Goal: Navigation & Orientation: Understand site structure

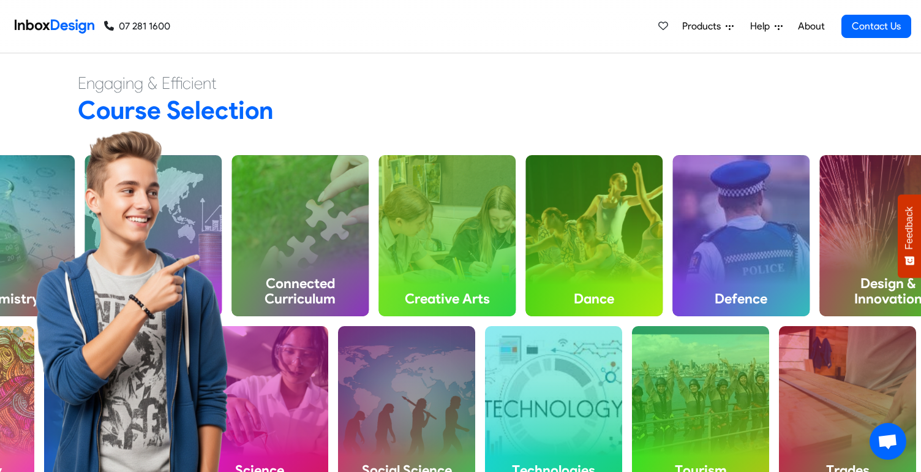
scroll to position [426, 0]
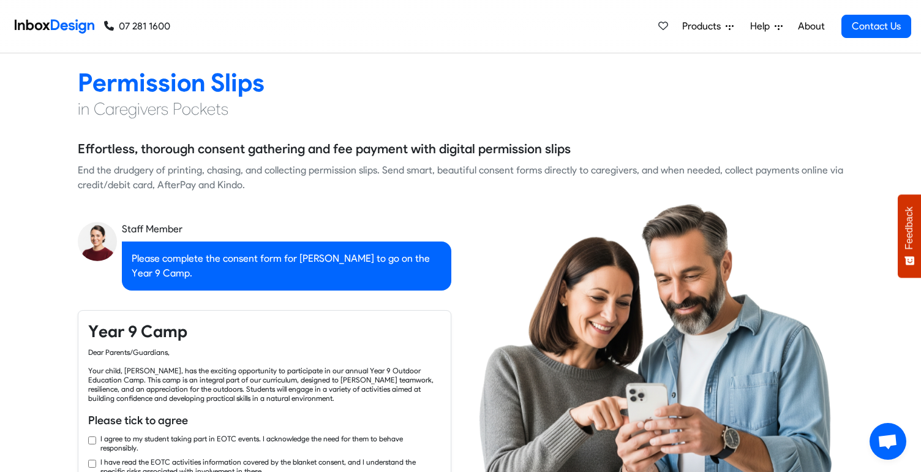
checkbox input "true"
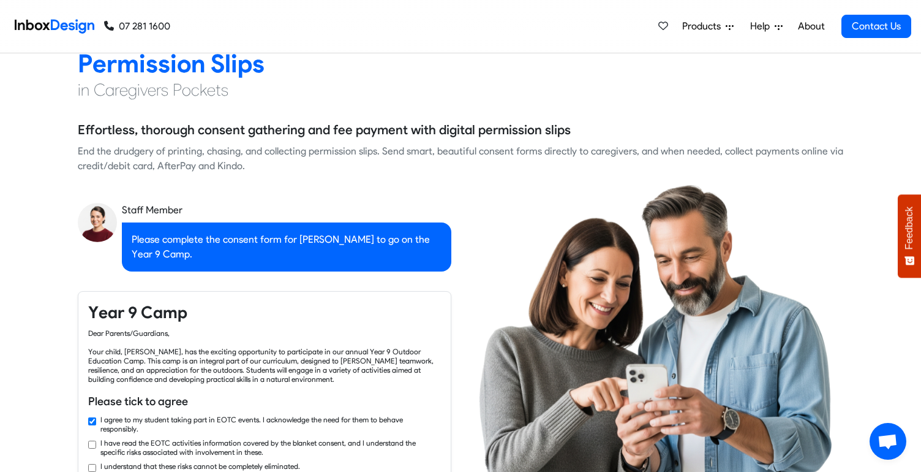
checkbox input "true"
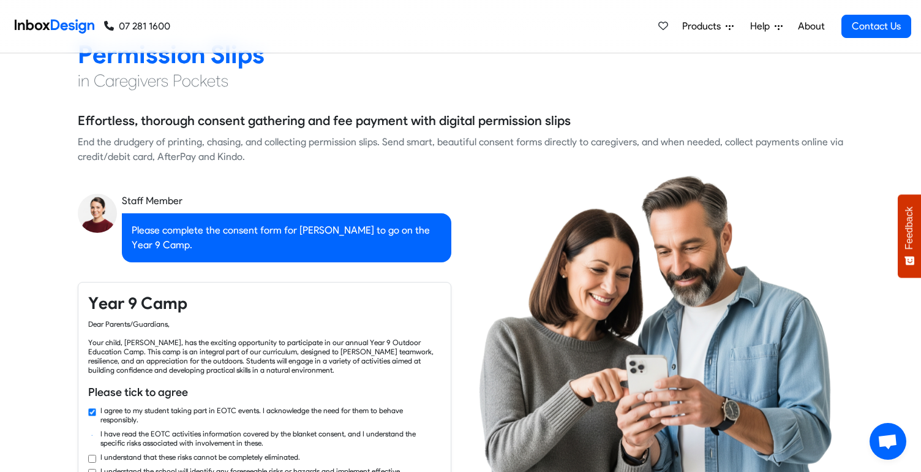
checkbox input "true"
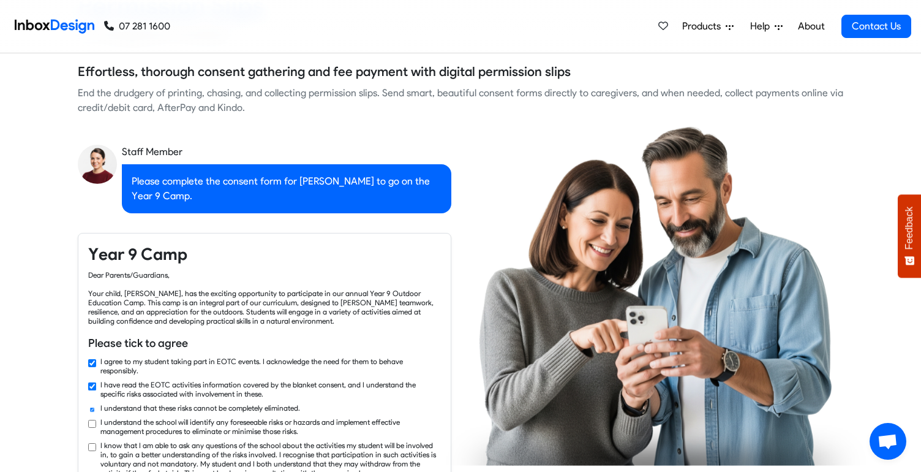
checkbox input "true"
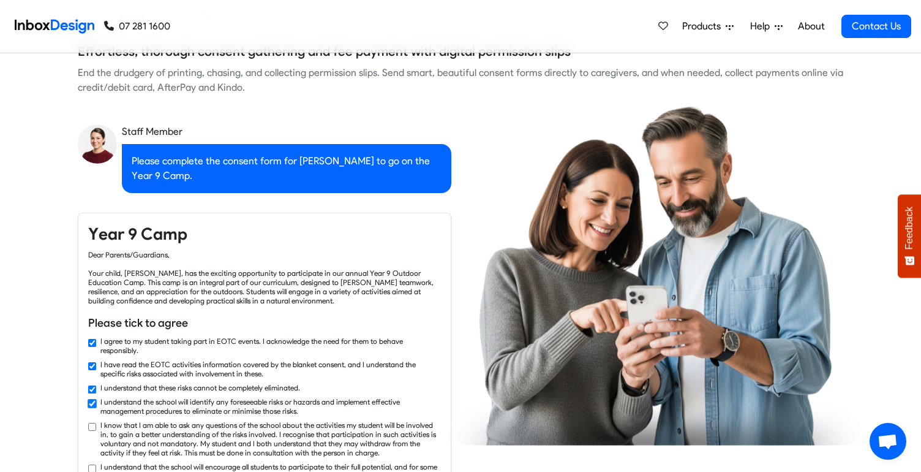
checkbox input "true"
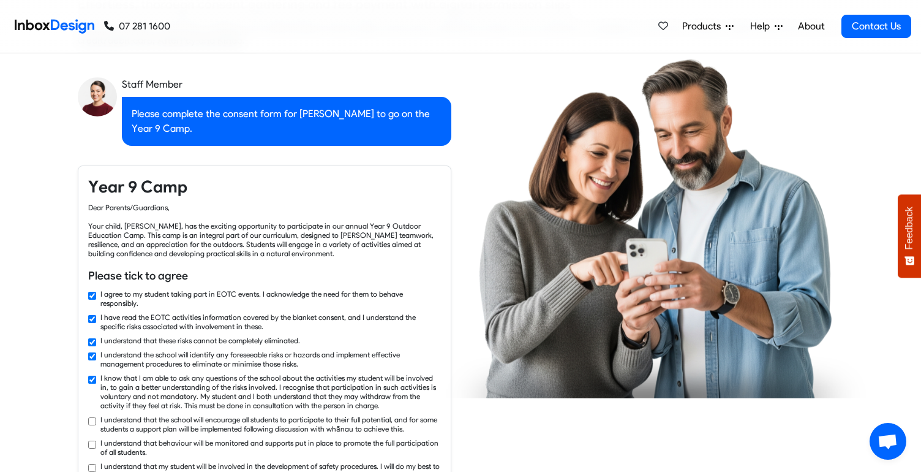
checkbox input "true"
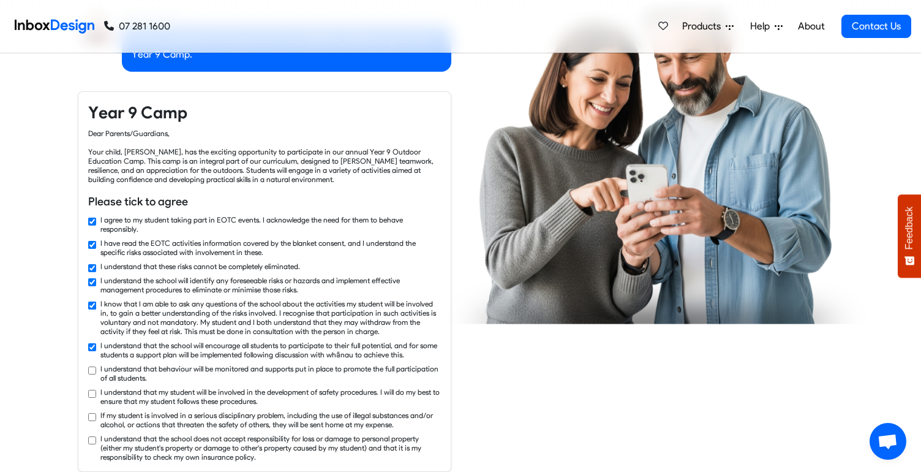
checkbox input "true"
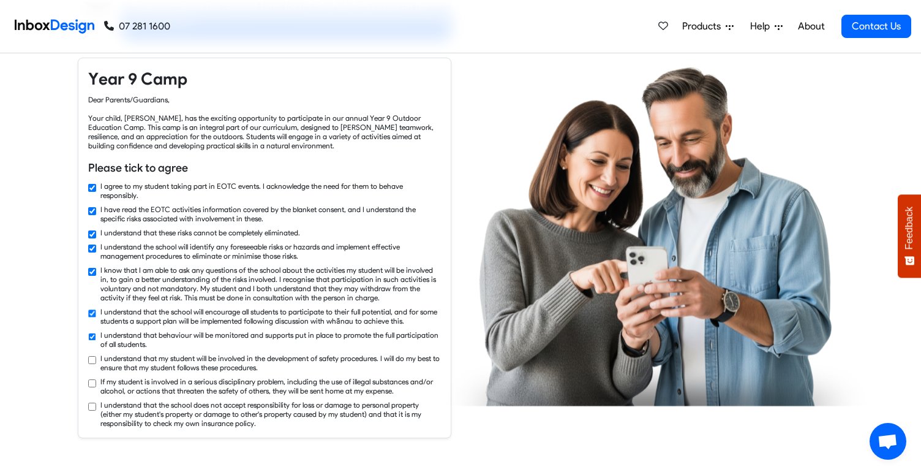
checkbox input "true"
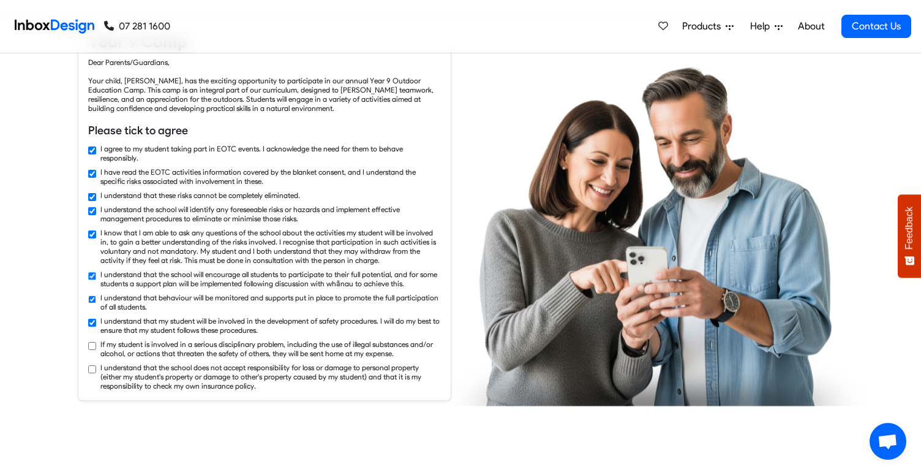
checkbox input "true"
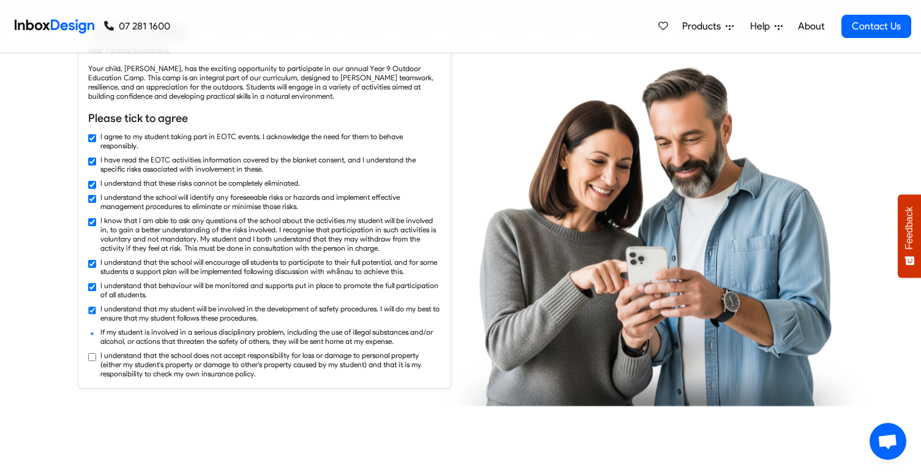
checkbox input "true"
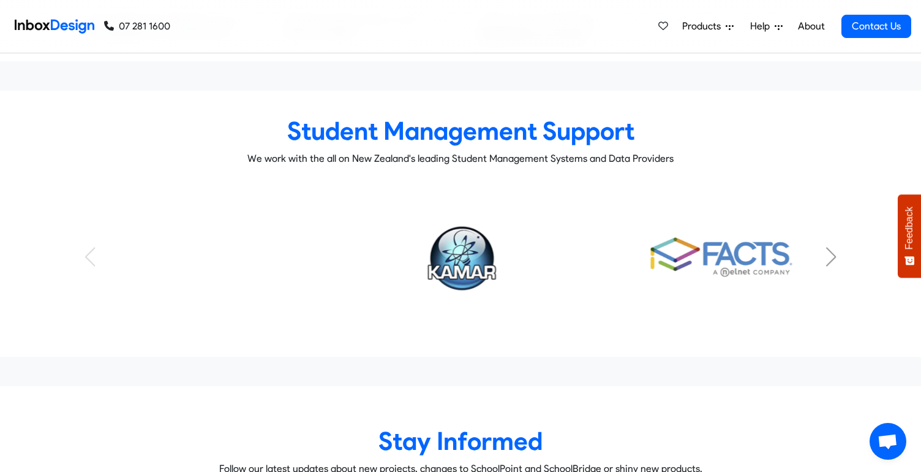
scroll to position [4981, 0]
click at [835, 247] on div "Next slide" at bounding box center [831, 257] width 12 height 20
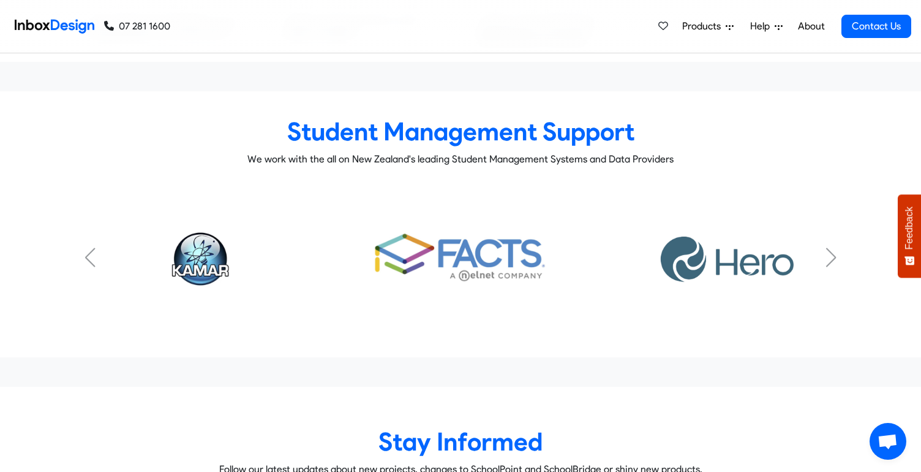
click at [835, 247] on div "Next slide" at bounding box center [831, 257] width 12 height 20
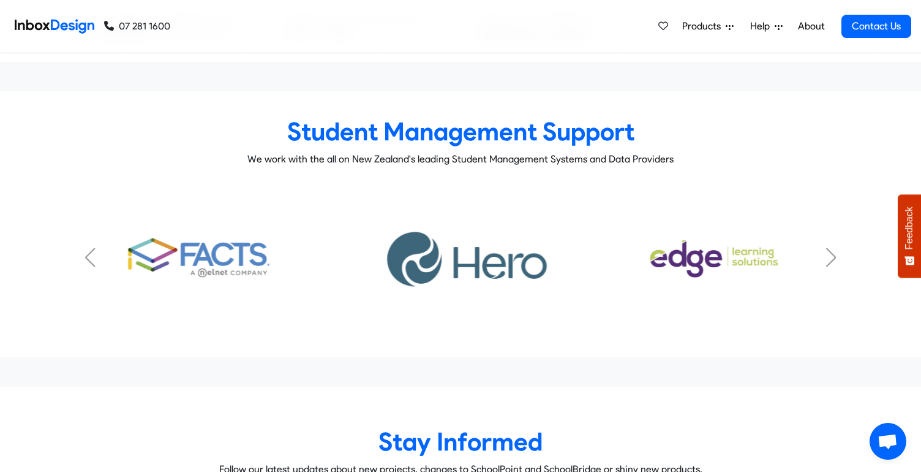
click at [835, 247] on div "Next slide" at bounding box center [831, 257] width 12 height 20
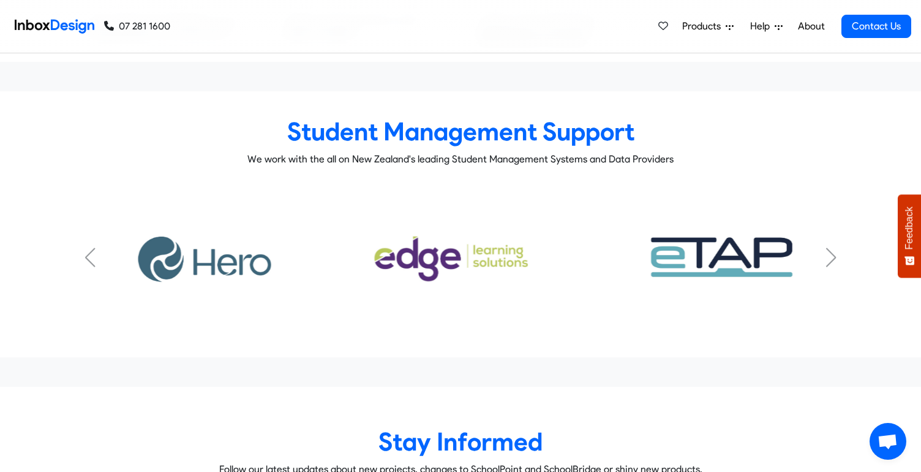
click at [835, 247] on div "Next slide" at bounding box center [831, 257] width 12 height 20
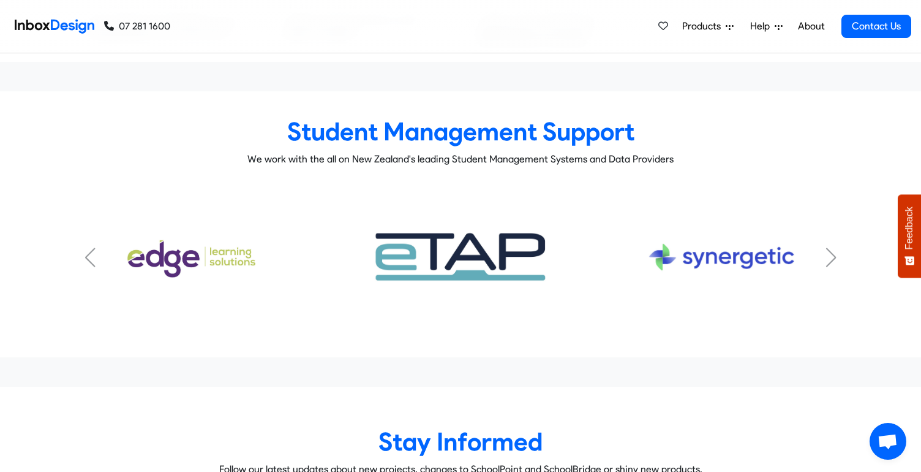
click at [835, 247] on div "Next slide" at bounding box center [831, 257] width 12 height 20
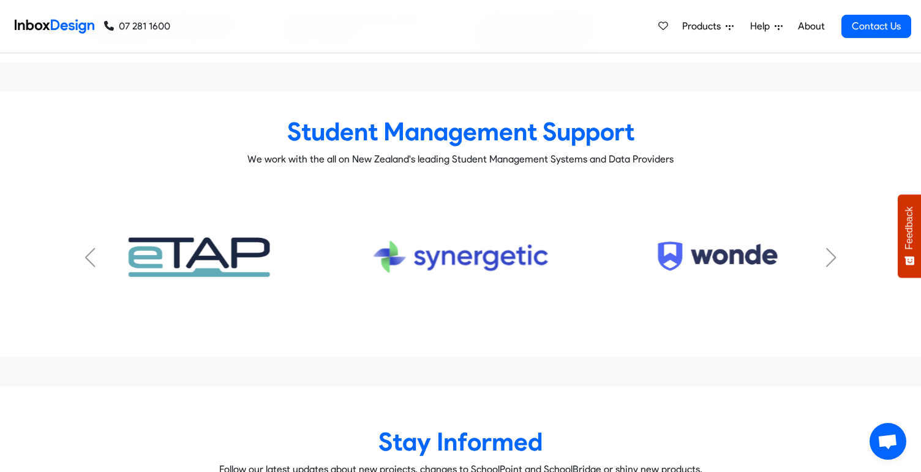
click at [835, 247] on div "Next slide" at bounding box center [831, 257] width 12 height 20
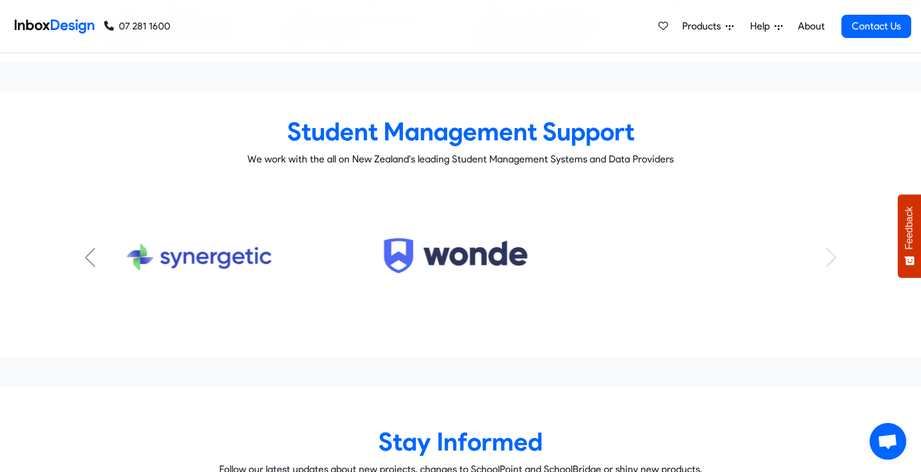
click at [835, 231] on div "KAMAR Subtitle FACTS Subtitle HERO Subtitle Musac Edge Subtitle eTap Subtitle S…" at bounding box center [460, 256] width 765 height 141
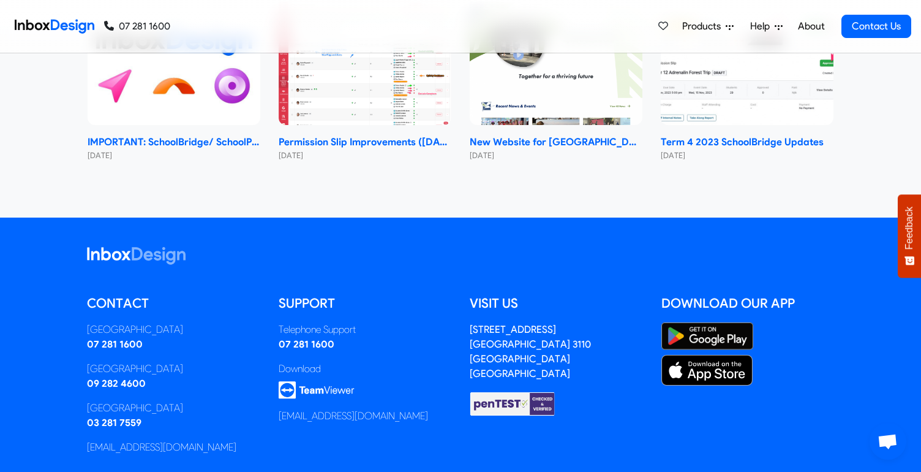
scroll to position [5708, 0]
